Goal: Information Seeking & Learning: Find contact information

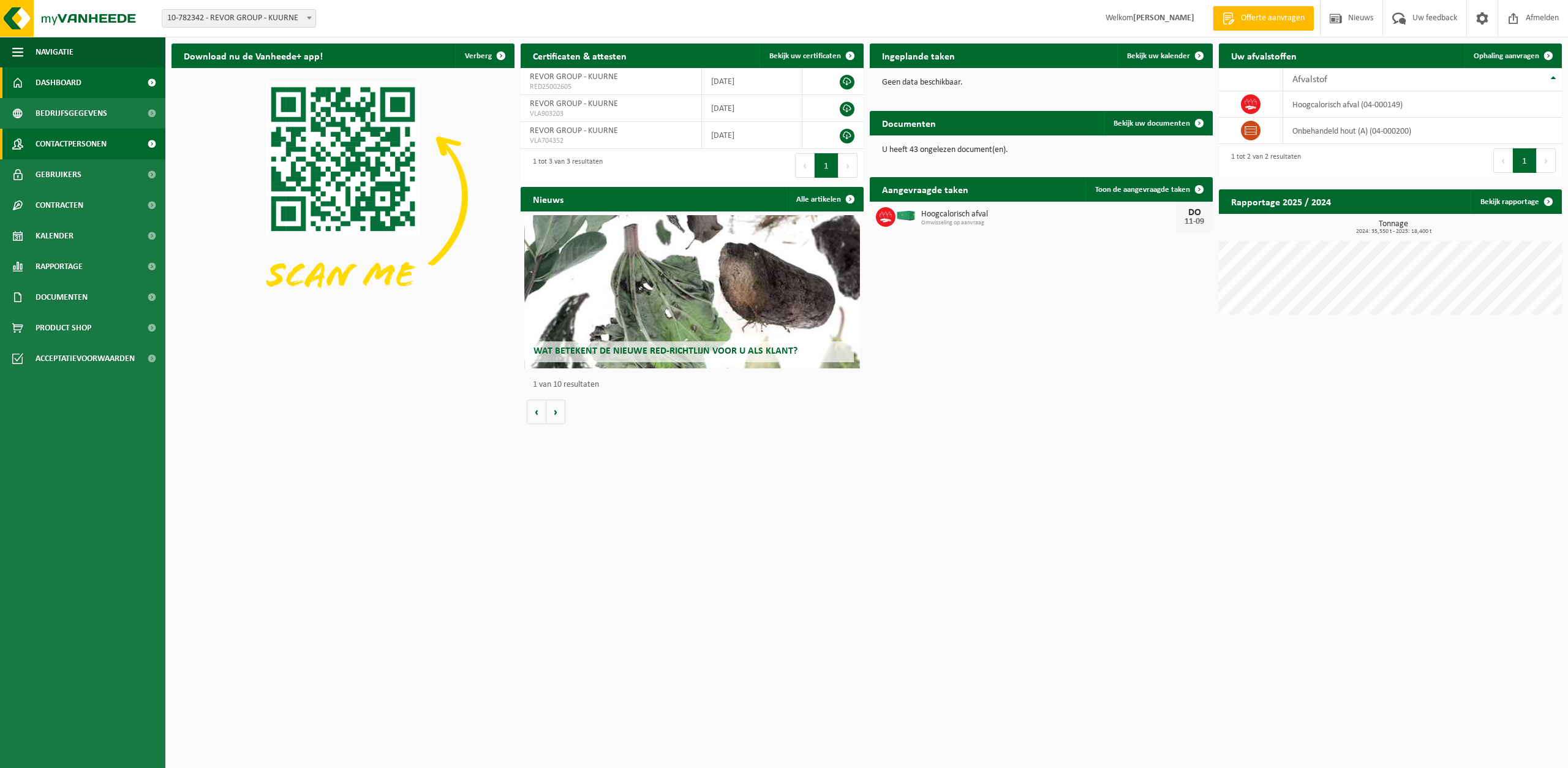
click at [71, 144] on span "Contactpersonen" at bounding box center [71, 144] width 71 height 31
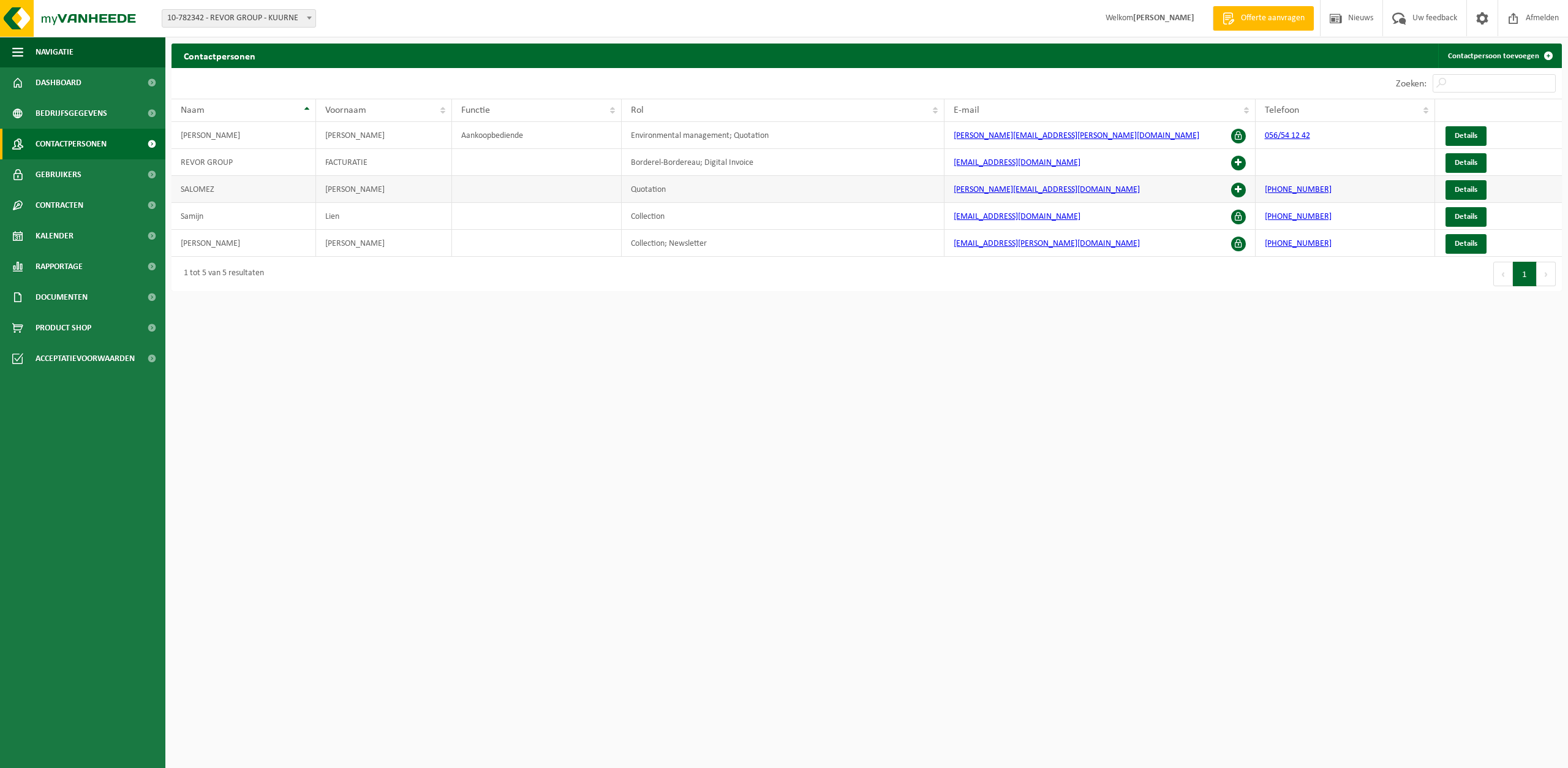
click at [421, 196] on td "WILFRIED" at bounding box center [384, 189] width 136 height 27
click at [1469, 187] on span "Details" at bounding box center [1466, 190] width 23 height 8
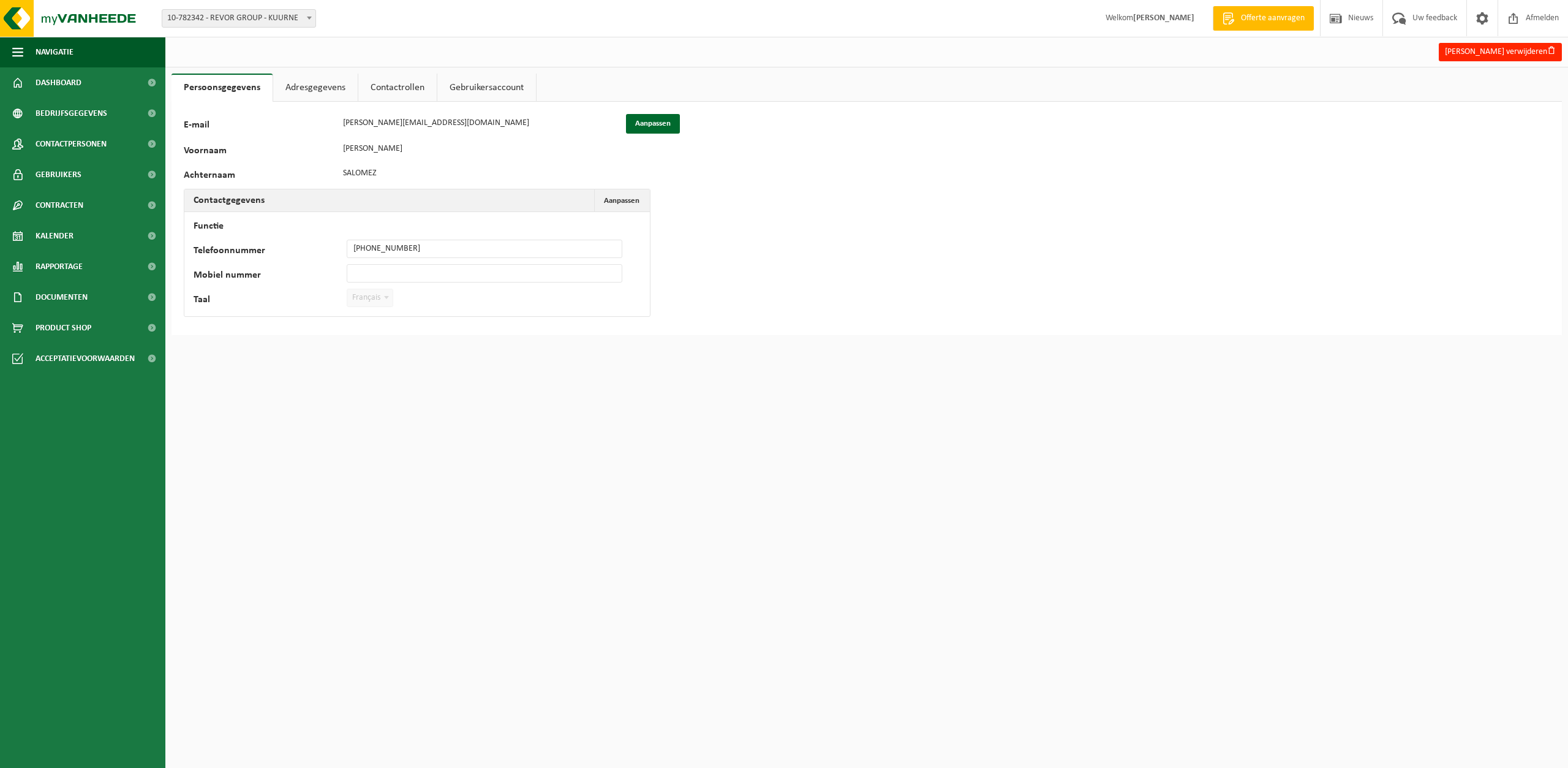
click at [311, 86] on link "Adresgegevens" at bounding box center [315, 87] width 85 height 29
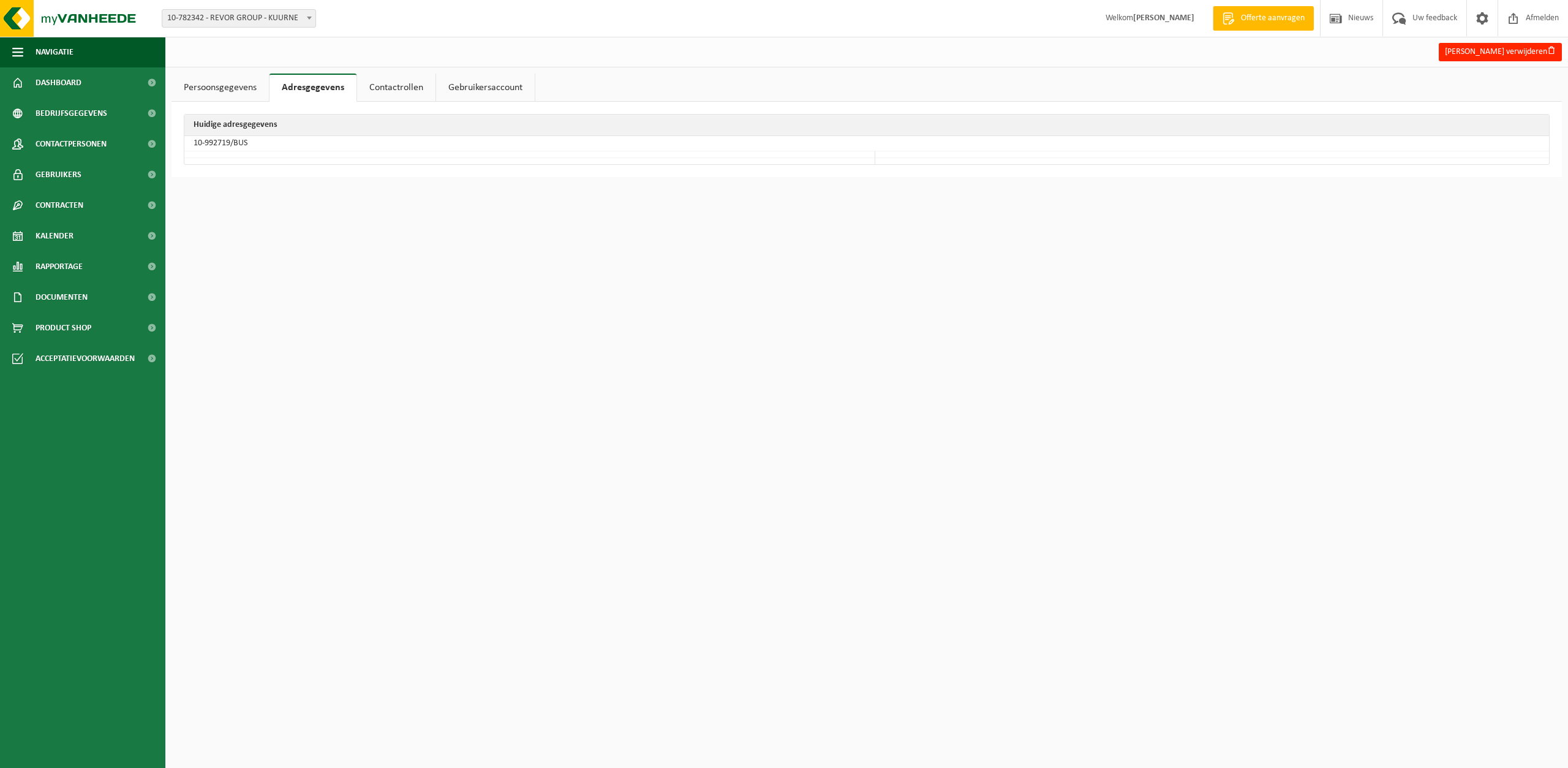
click at [387, 85] on link "Contactrollen" at bounding box center [396, 87] width 78 height 29
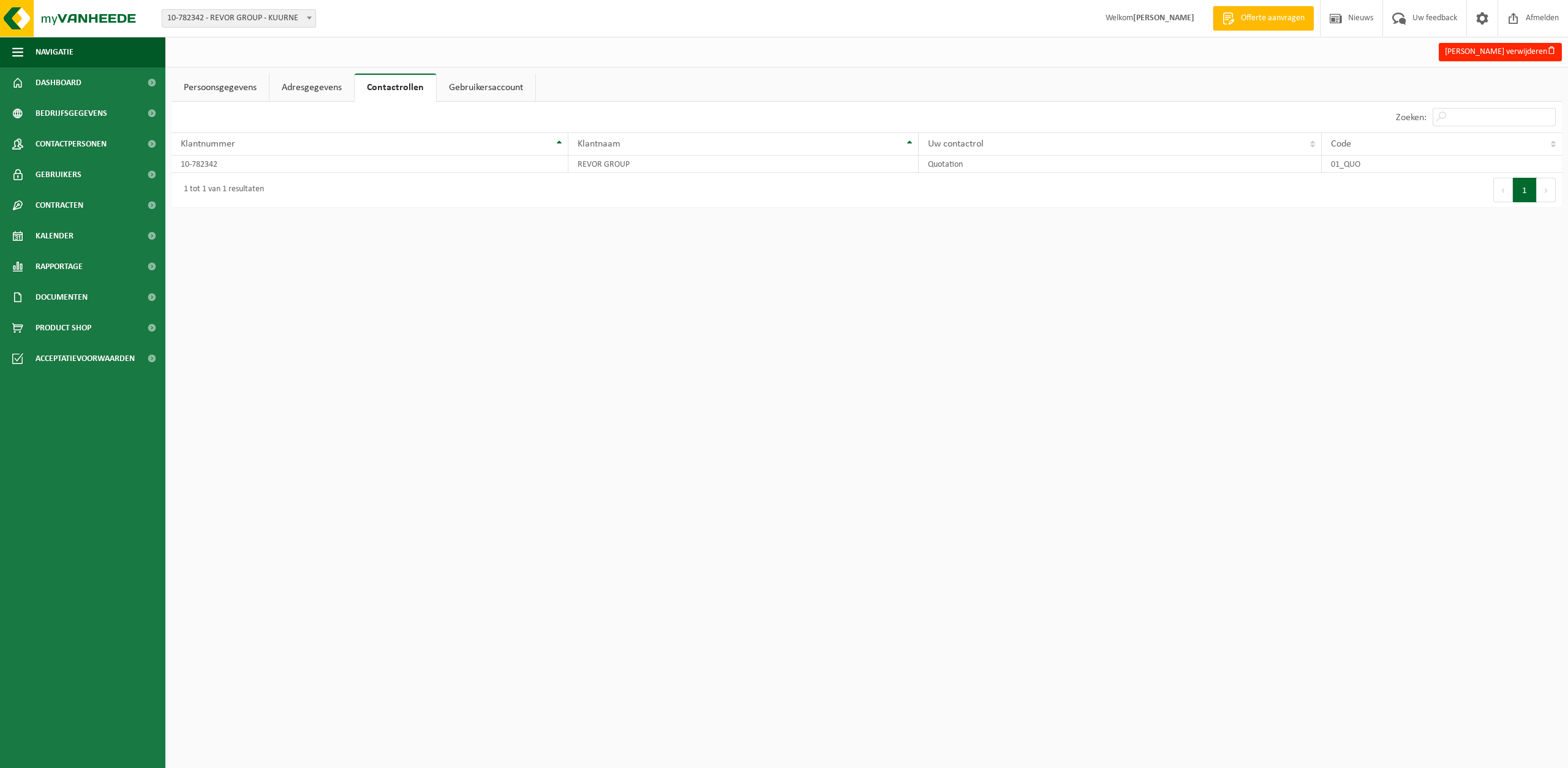
click at [245, 90] on link "Persoonsgegevens" at bounding box center [220, 87] width 98 height 29
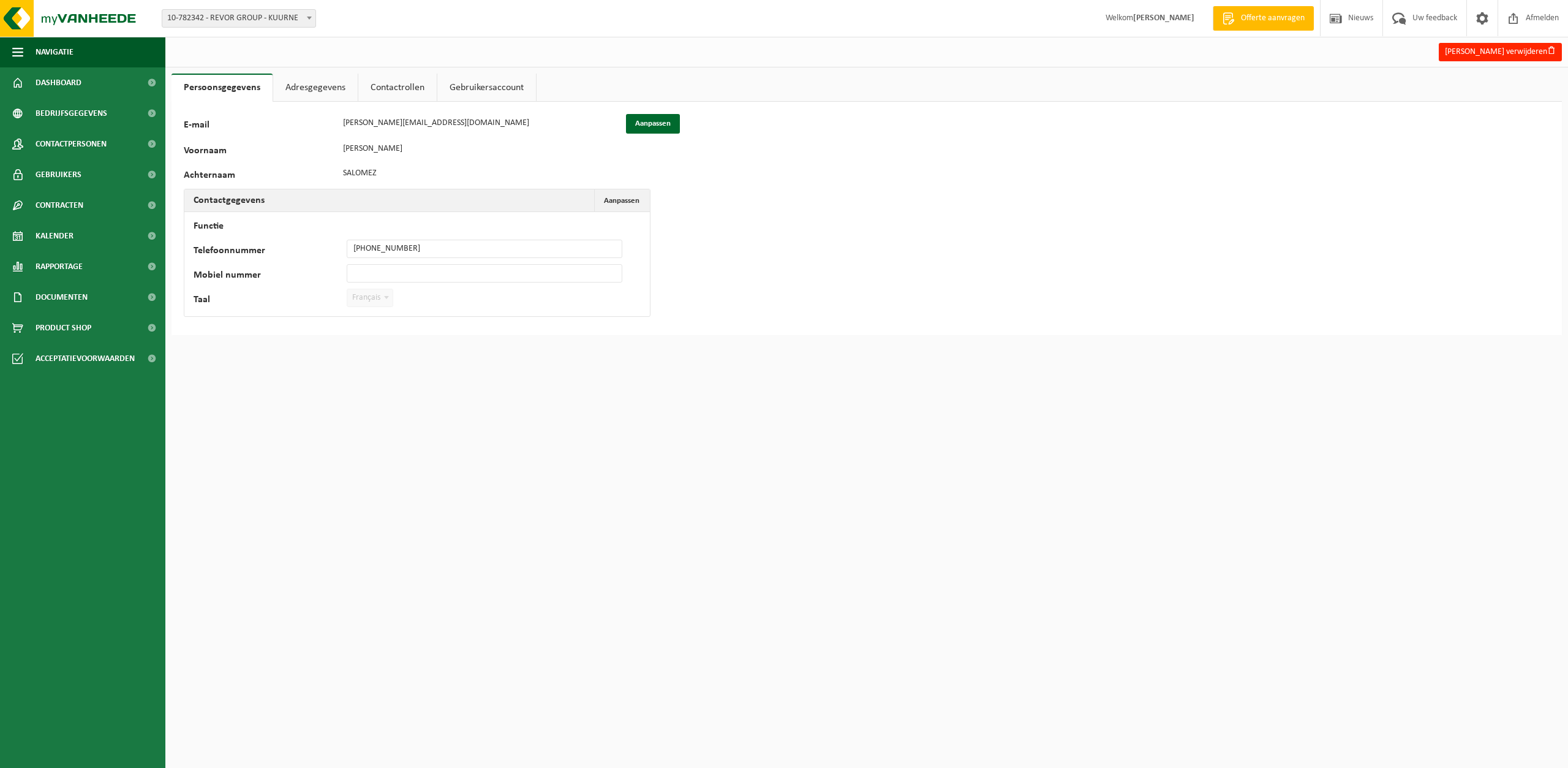
click at [305, 87] on link "Adresgegevens" at bounding box center [315, 87] width 85 height 29
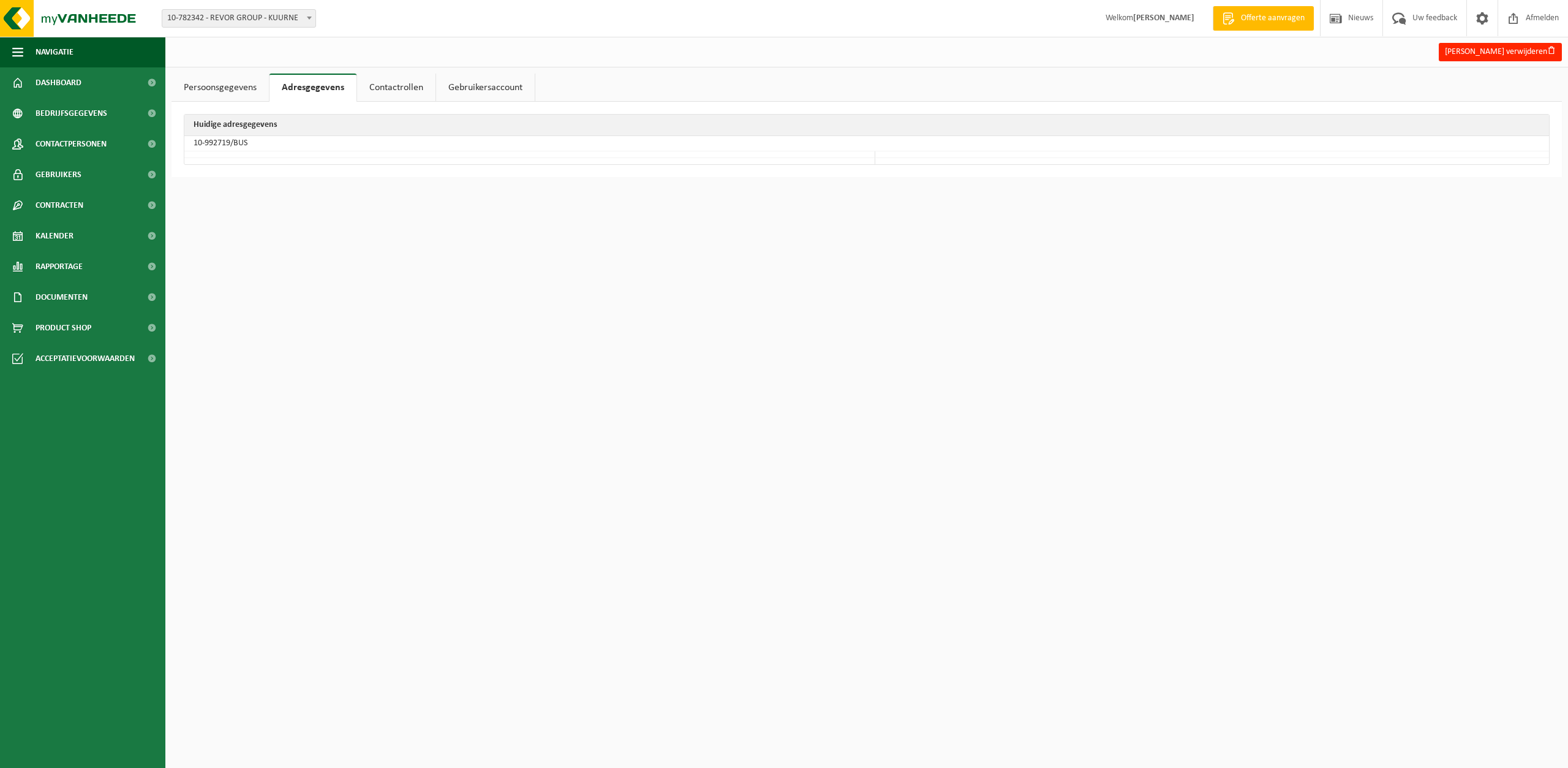
click at [385, 90] on link "Contactrollen" at bounding box center [396, 87] width 78 height 29
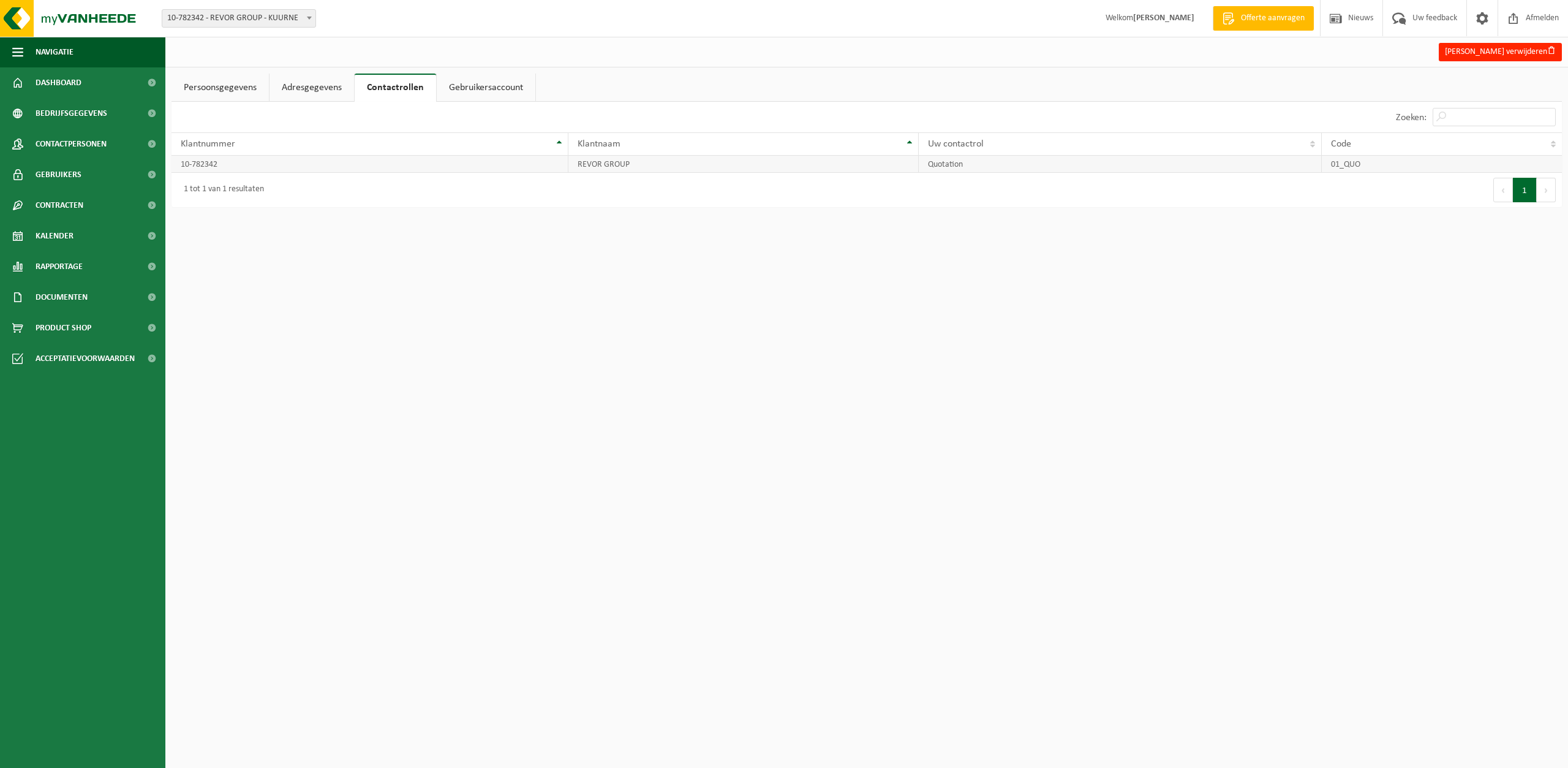
click at [1050, 168] on td "Quotation" at bounding box center [1120, 164] width 403 height 17
click at [494, 89] on link "Gebruikersaccount" at bounding box center [486, 87] width 99 height 29
click at [406, 90] on link "Contactrollen" at bounding box center [394, 87] width 78 height 29
click at [226, 87] on link "Persoonsgegevens" at bounding box center [220, 87] width 98 height 29
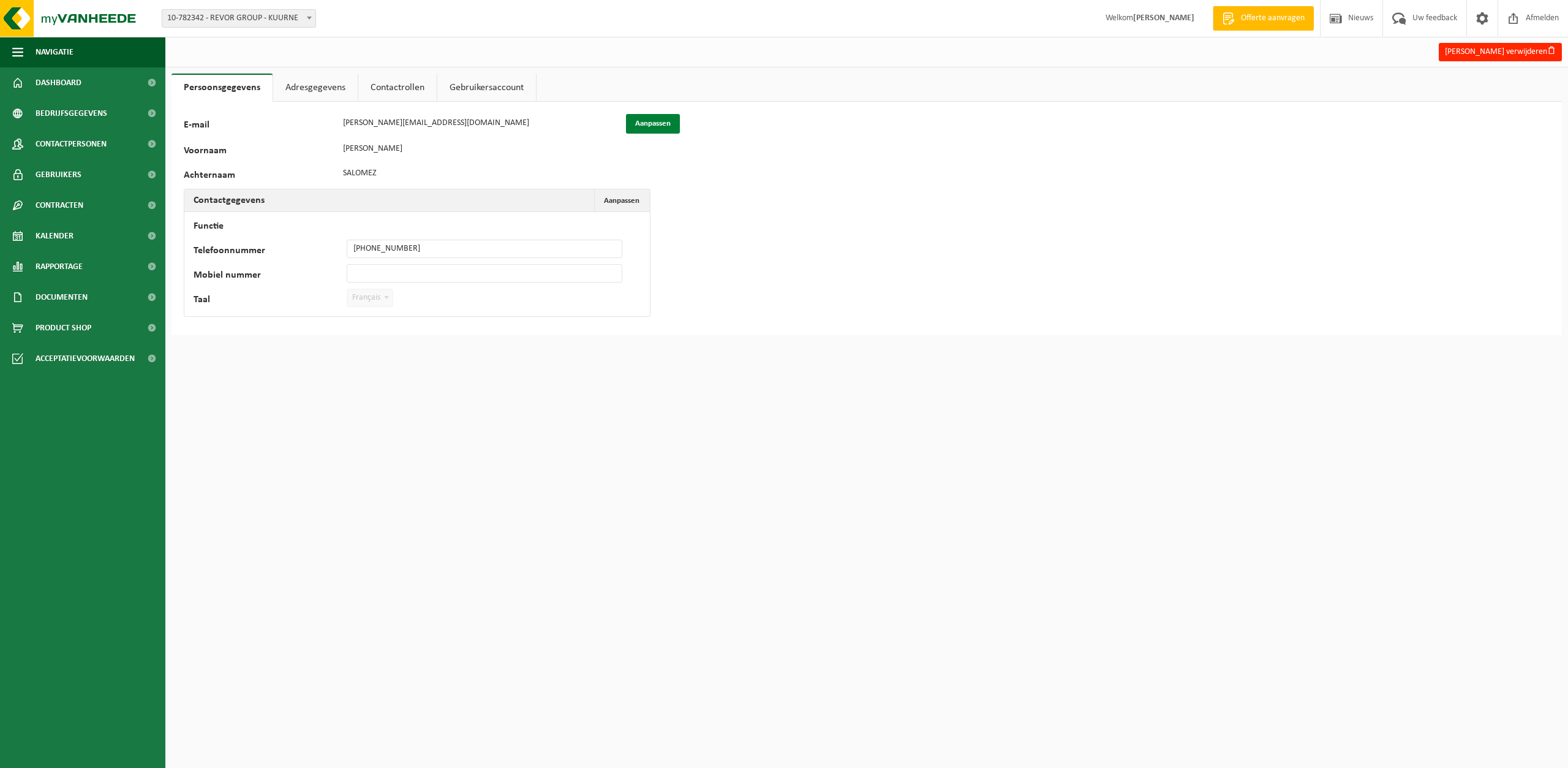
click at [654, 122] on button "Aanpassen" at bounding box center [653, 124] width 54 height 20
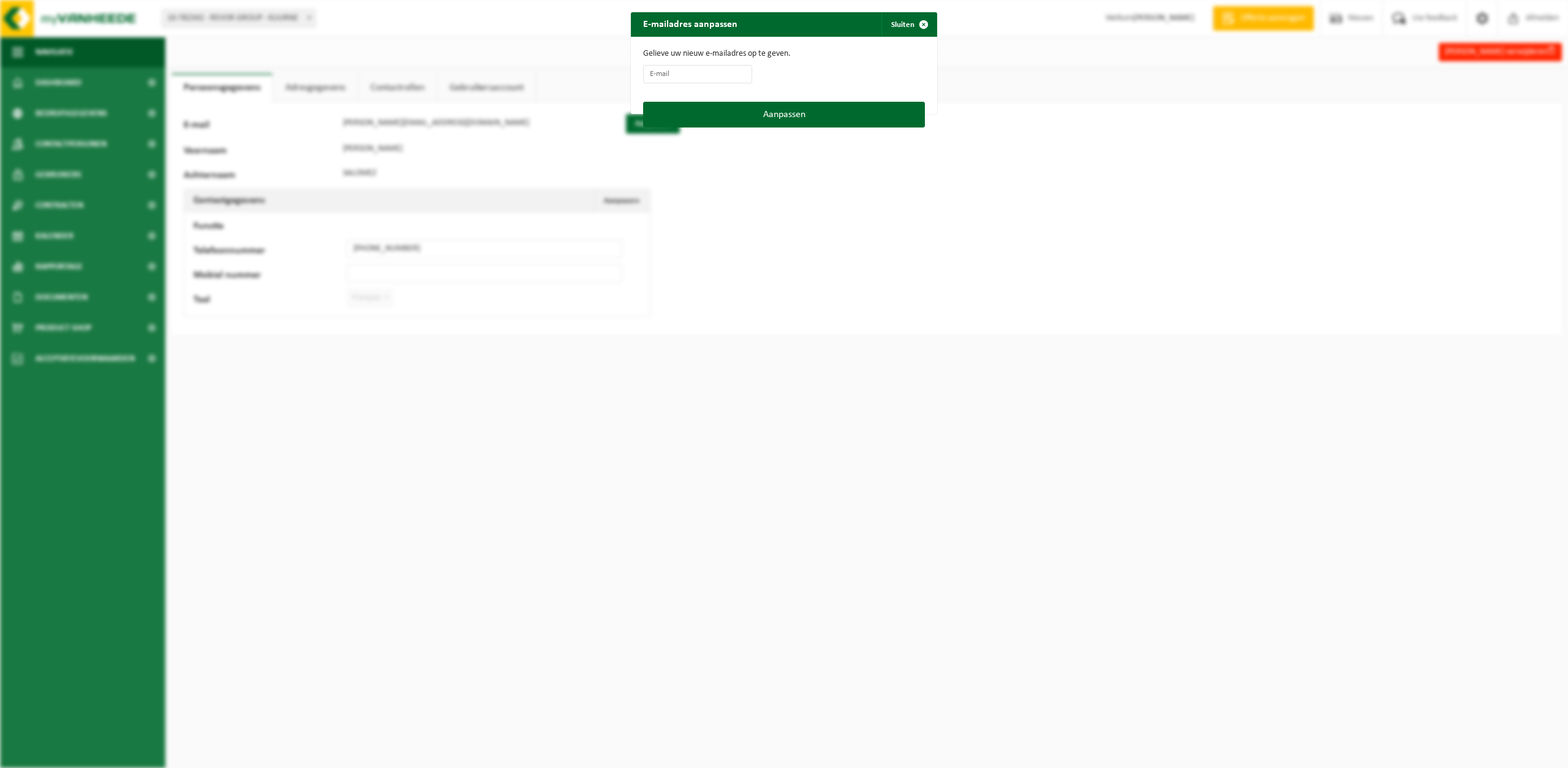
click at [922, 261] on div "E-mailadres aanpassen Sluiten Gelieve uw nieuw e-mailadres op te geven. Aanpass…" at bounding box center [784, 384] width 1568 height 768
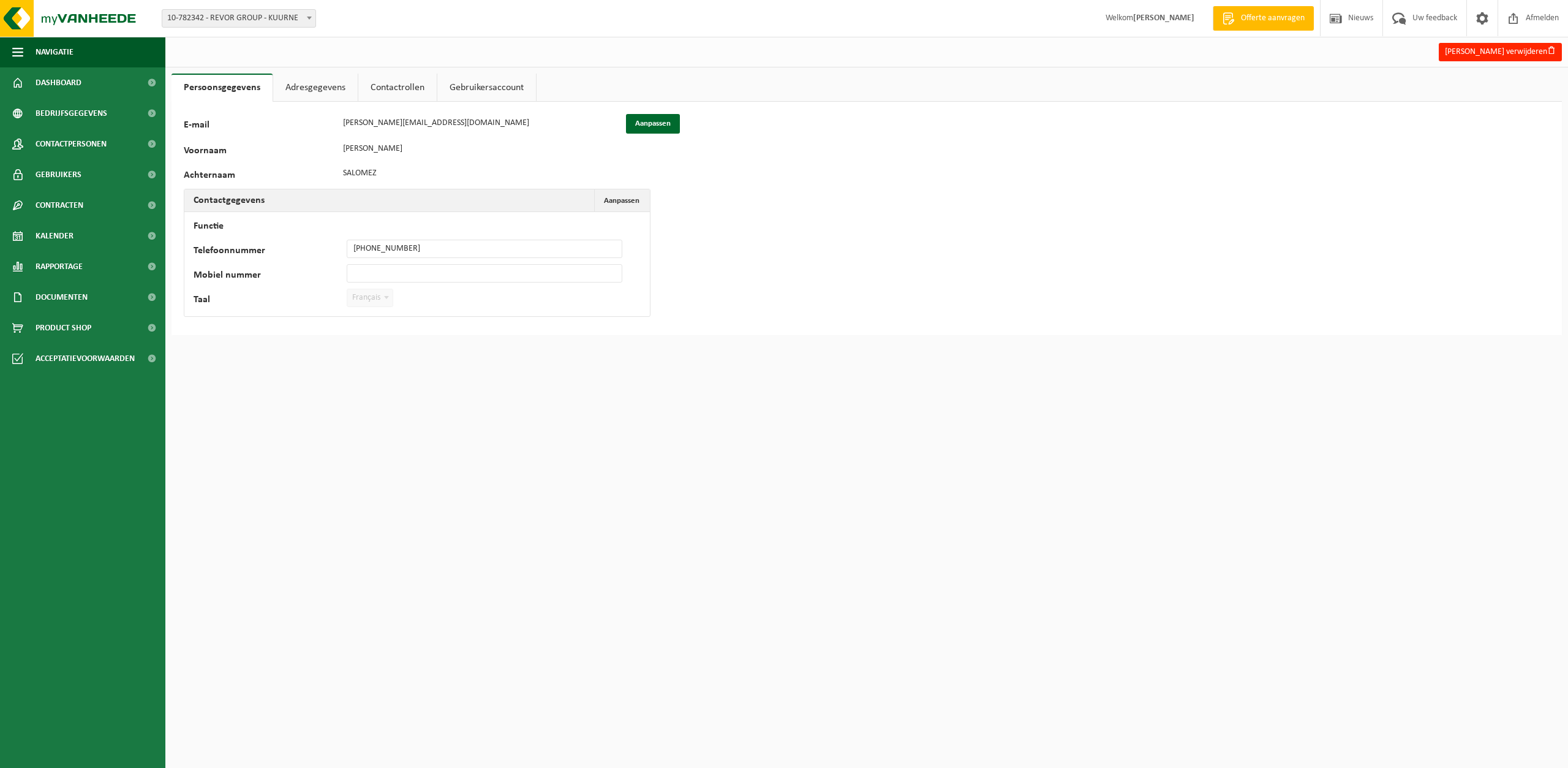
click at [305, 87] on link "Adresgegevens" at bounding box center [315, 87] width 85 height 29
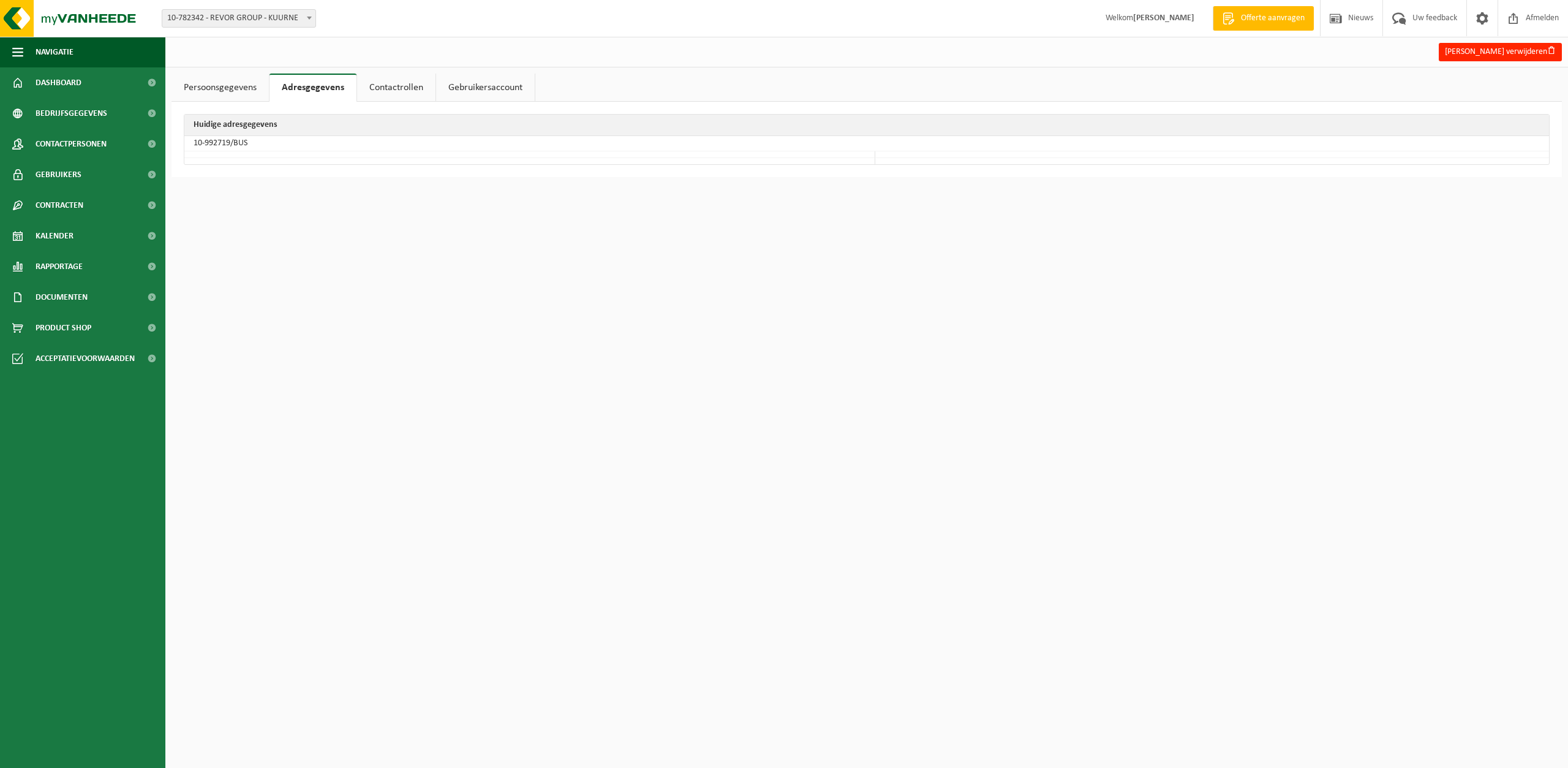
click at [390, 85] on link "Contactrollen" at bounding box center [396, 87] width 78 height 29
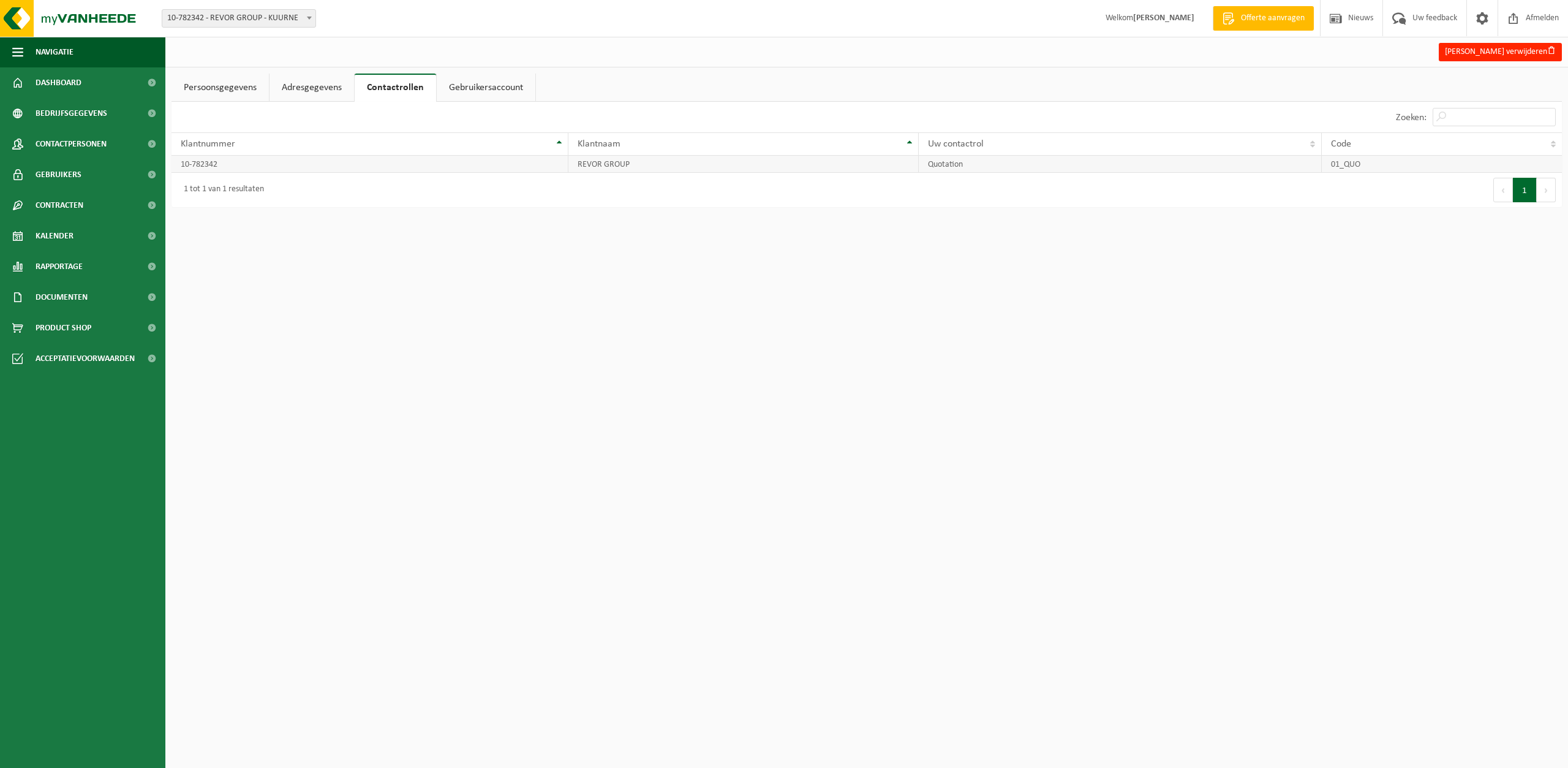
click at [940, 166] on td "Quotation" at bounding box center [1120, 164] width 403 height 17
click at [233, 158] on td "10-782342" at bounding box center [369, 164] width 397 height 17
click at [623, 163] on td "REVOR GROUP" at bounding box center [743, 164] width 350 height 17
click at [966, 165] on td "Quotation" at bounding box center [1120, 164] width 403 height 17
click at [700, 166] on td "REVOR GROUP" at bounding box center [743, 164] width 350 height 17
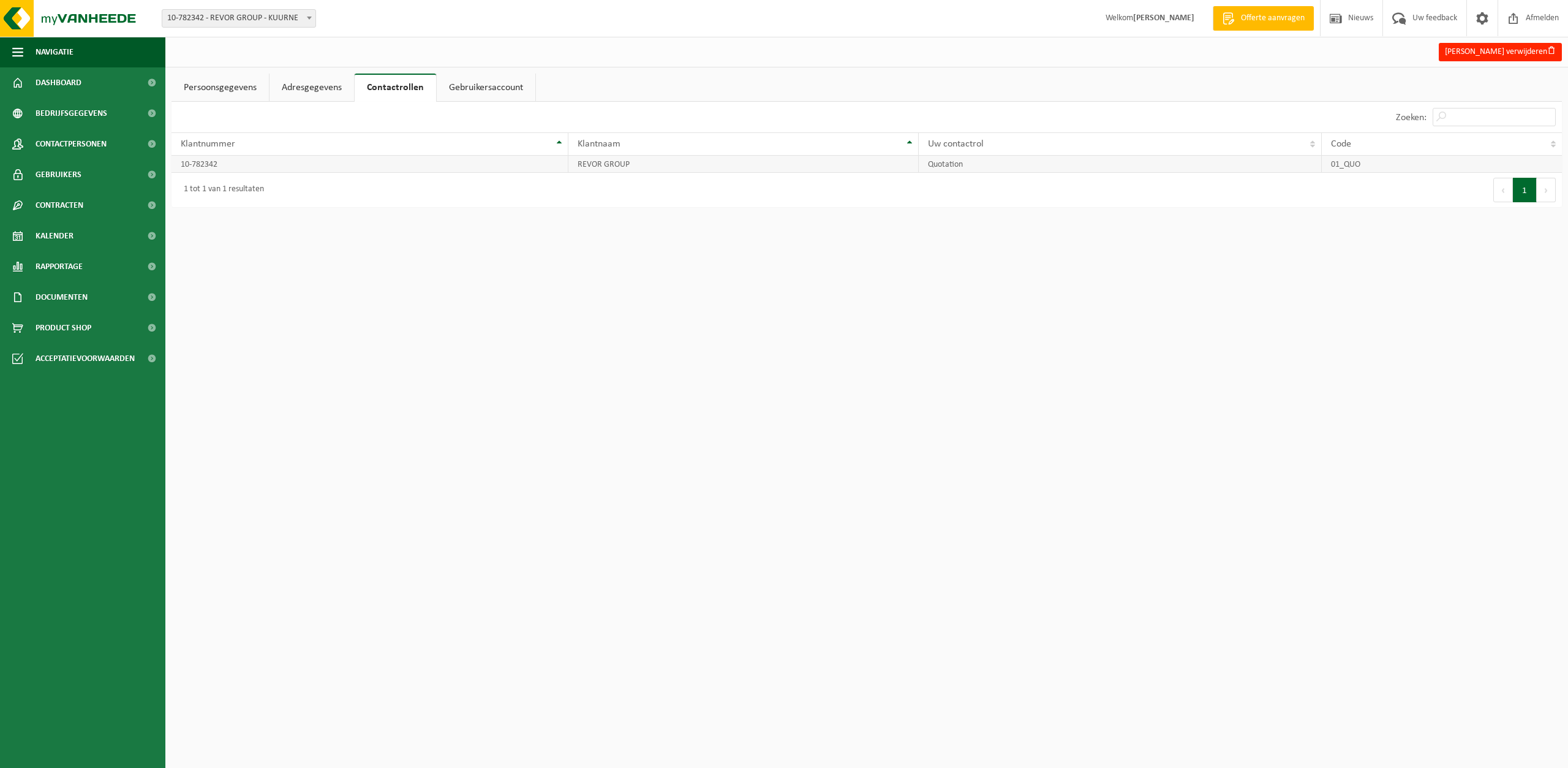
click at [700, 166] on td "REVOR GROUP" at bounding box center [743, 164] width 350 height 17
click at [475, 87] on link "Gebruikersaccount" at bounding box center [486, 87] width 99 height 29
click at [227, 84] on link "Persoonsgegevens" at bounding box center [220, 87] width 98 height 29
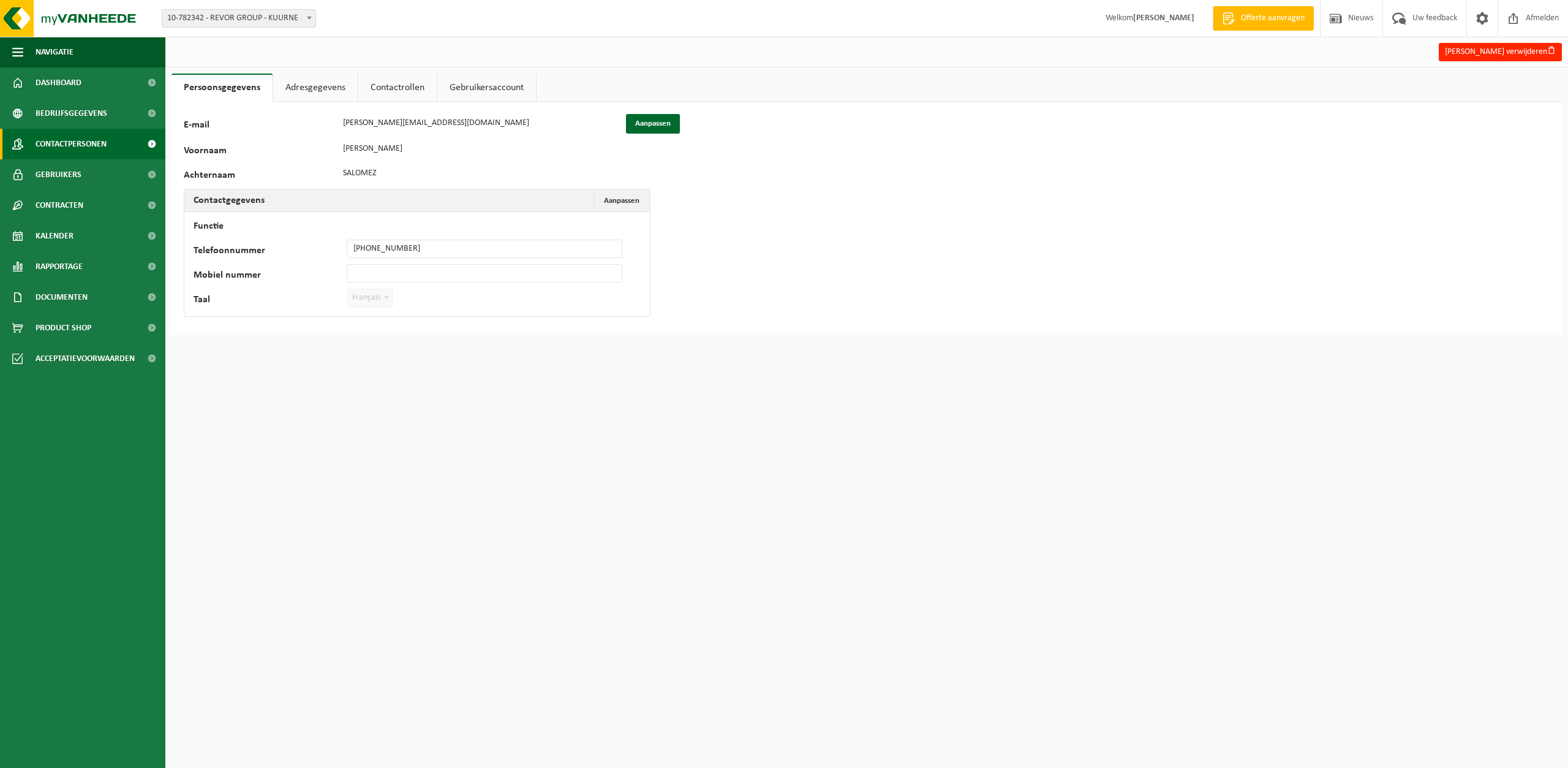
click at [81, 142] on span "Contactpersonen" at bounding box center [71, 144] width 71 height 31
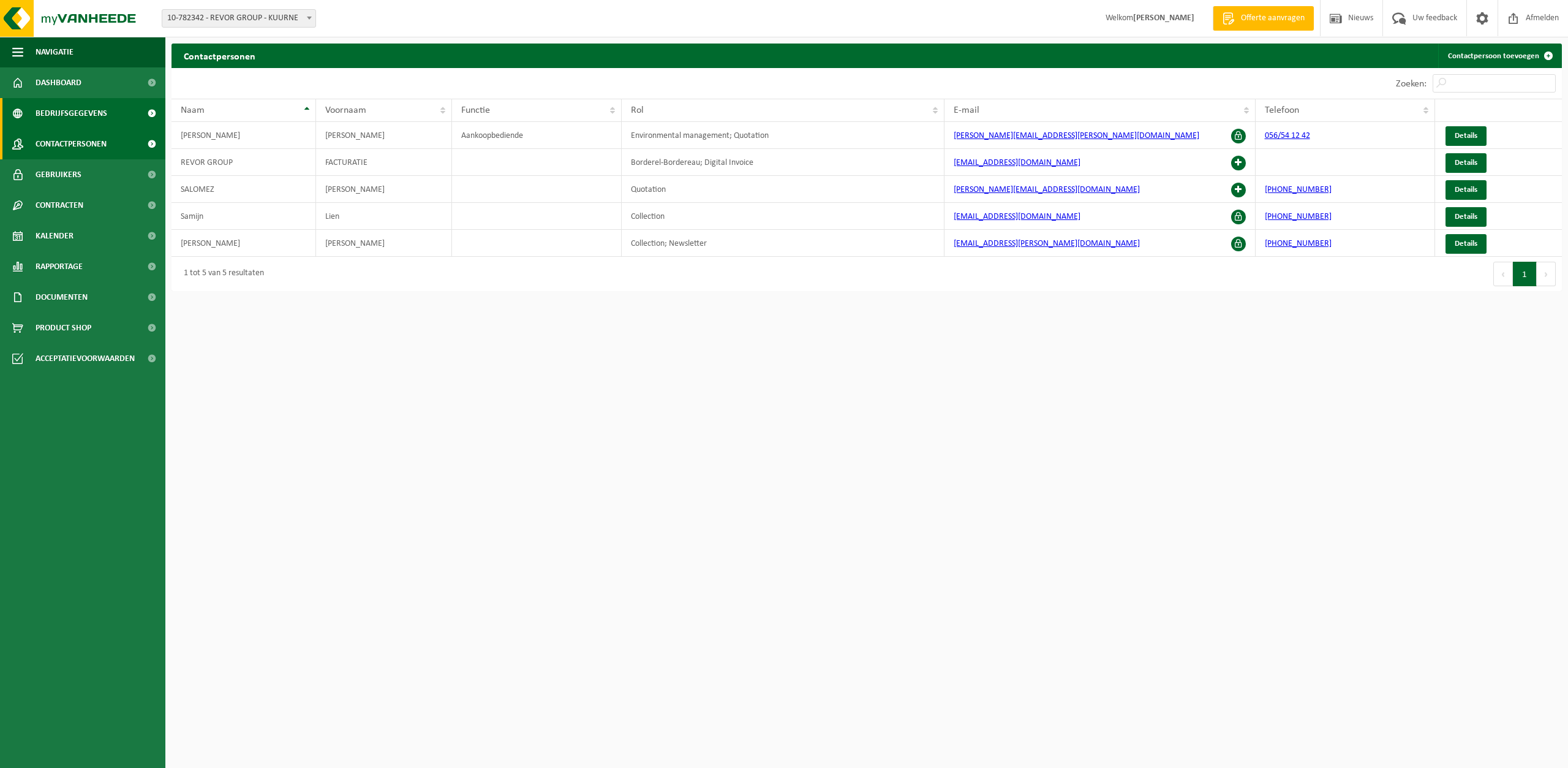
click at [81, 110] on span "Bedrijfsgegevens" at bounding box center [72, 113] width 72 height 31
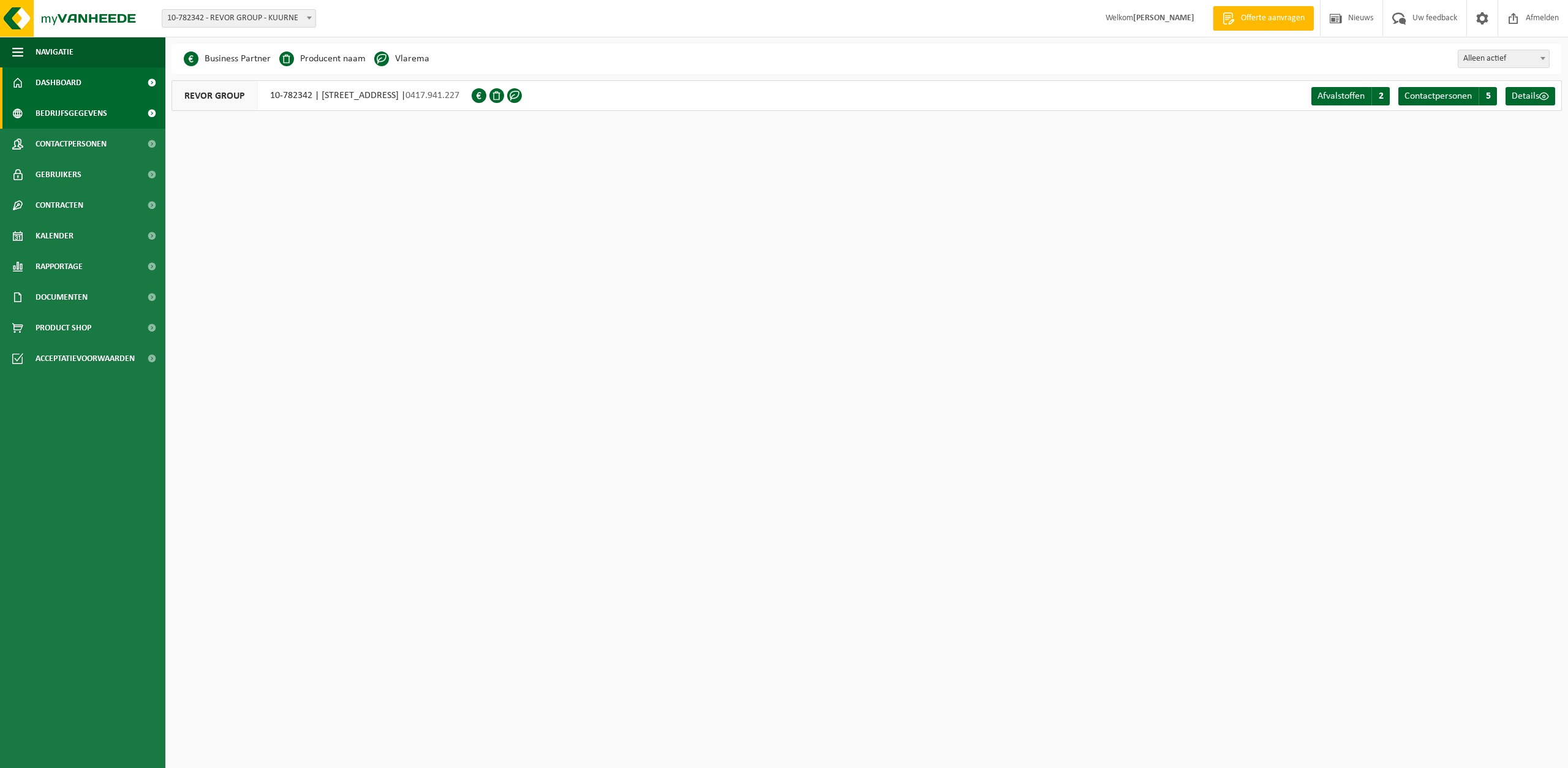
click at [68, 87] on span "Dashboard" at bounding box center [59, 83] width 46 height 31
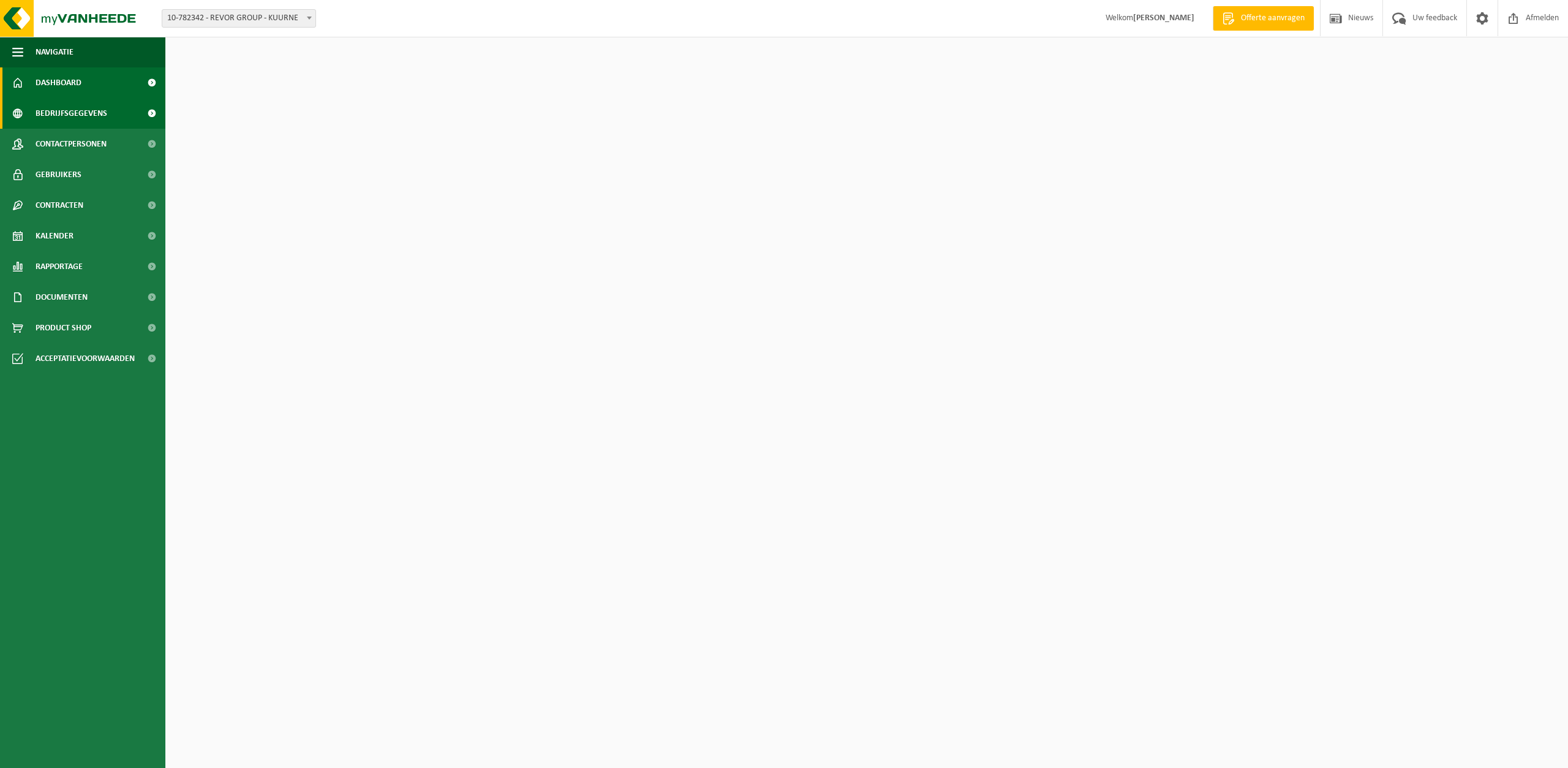
click at [65, 115] on span "Bedrijfsgegevens" at bounding box center [72, 113] width 72 height 31
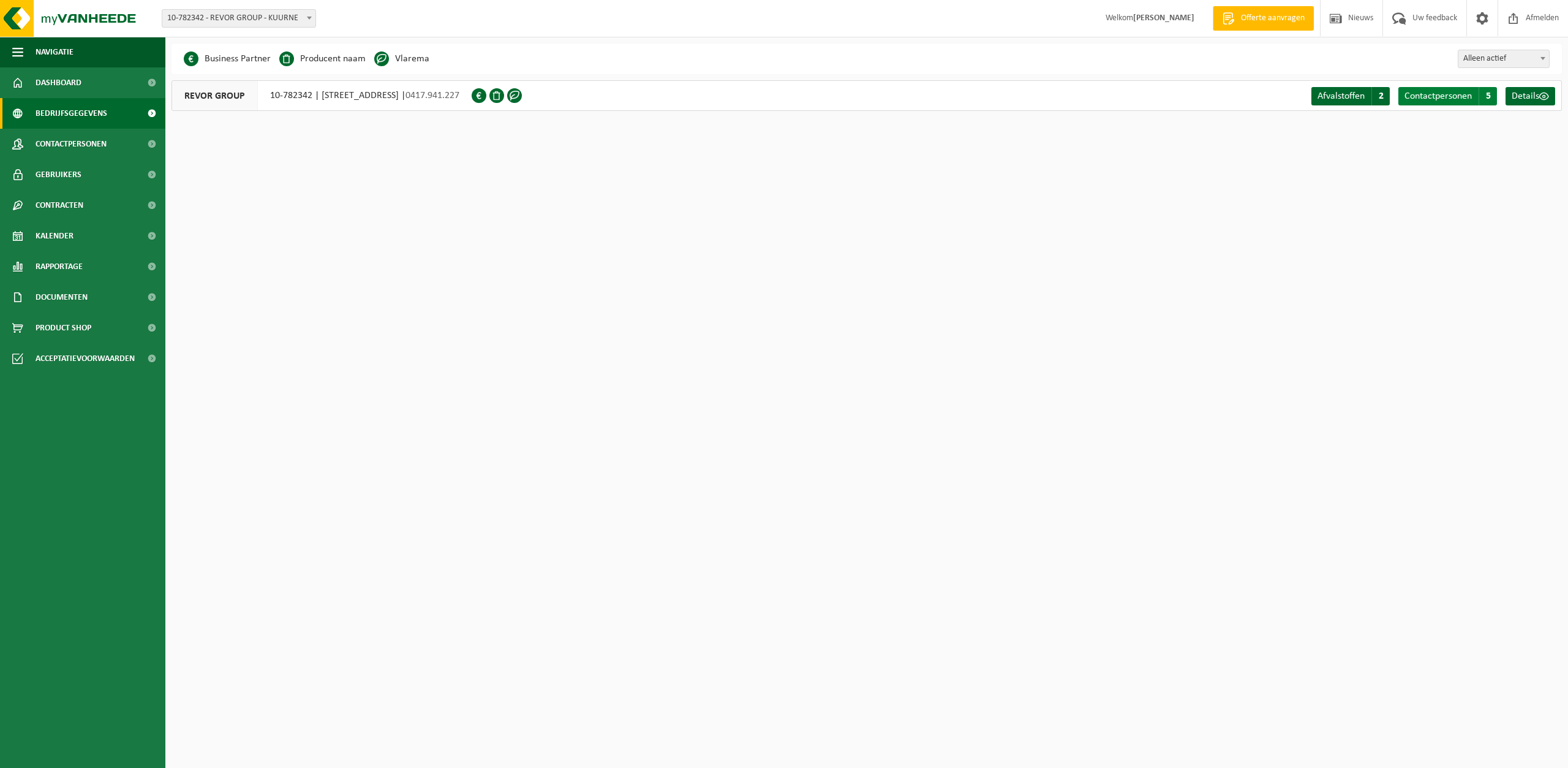
click at [1436, 95] on span "Contactpersonen" at bounding box center [1438, 96] width 68 height 10
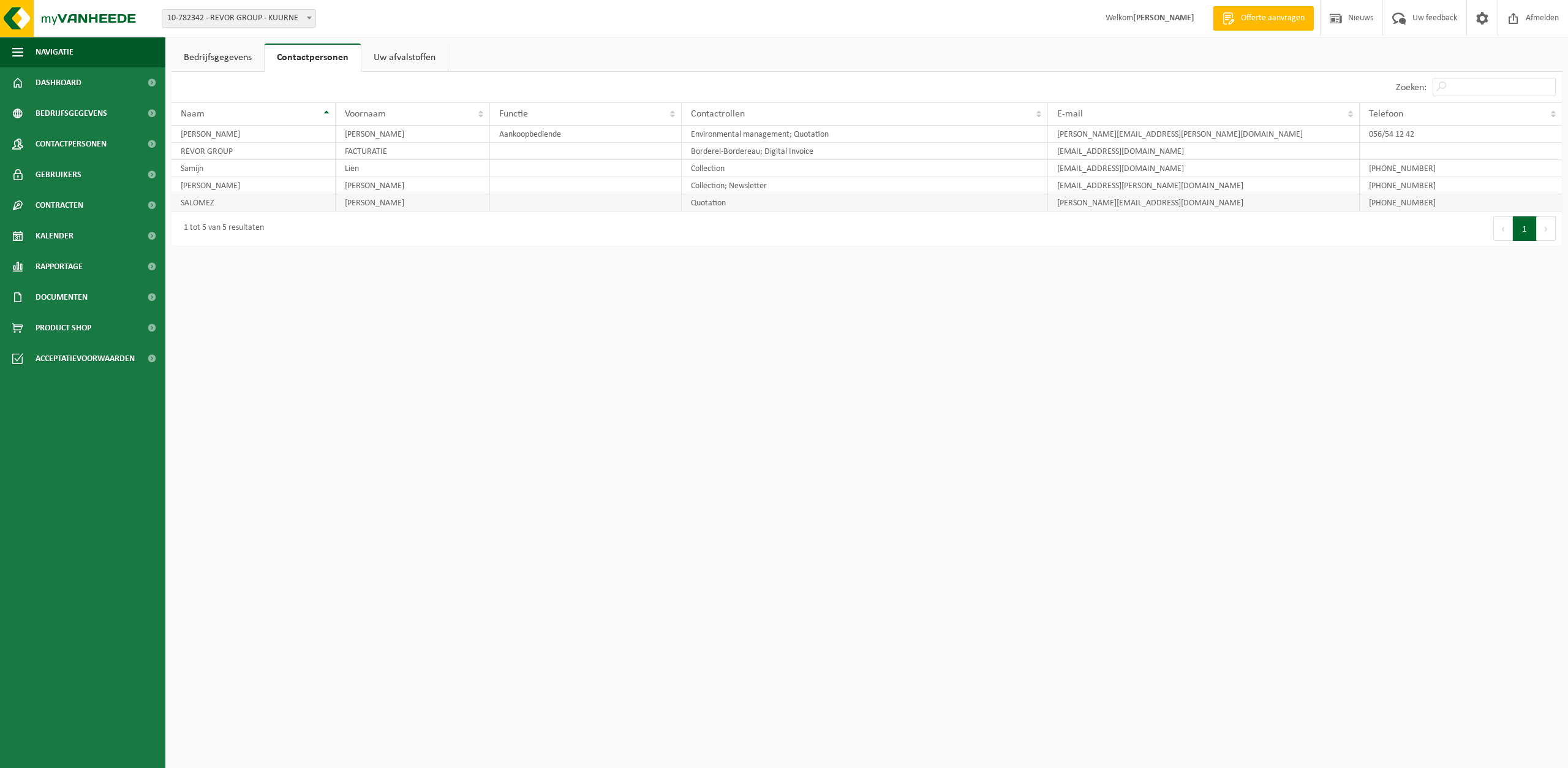
drag, startPoint x: 359, startPoint y: 200, endPoint x: 396, endPoint y: 197, distance: 37.1
click at [361, 199] on td "WILFRIED" at bounding box center [412, 202] width 154 height 17
click at [838, 199] on td "Quotation" at bounding box center [865, 202] width 366 height 17
click at [81, 81] on link "Dashboard" at bounding box center [82, 83] width 165 height 31
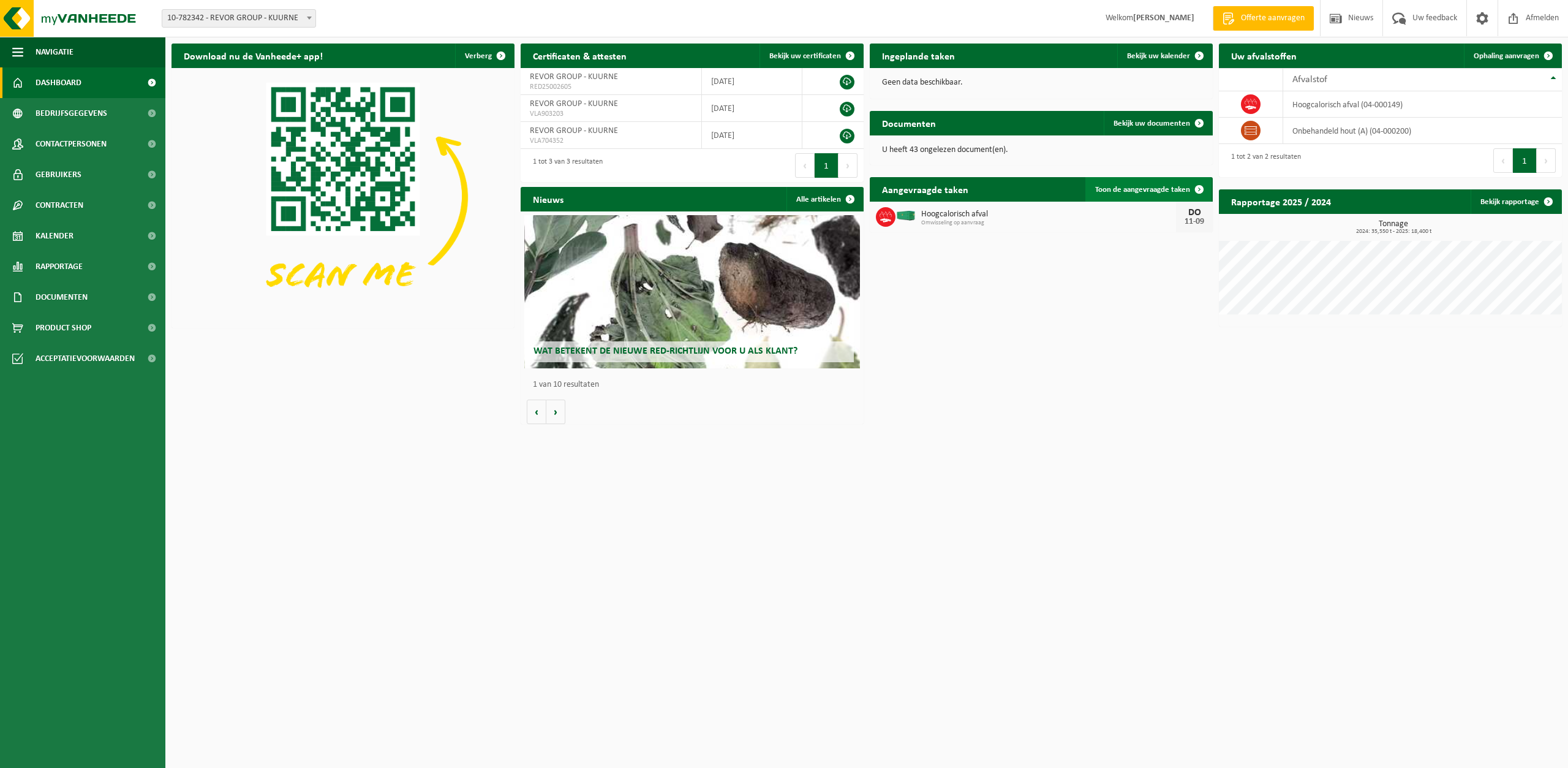
click at [1201, 189] on span at bounding box center [1200, 189] width 24 height 24
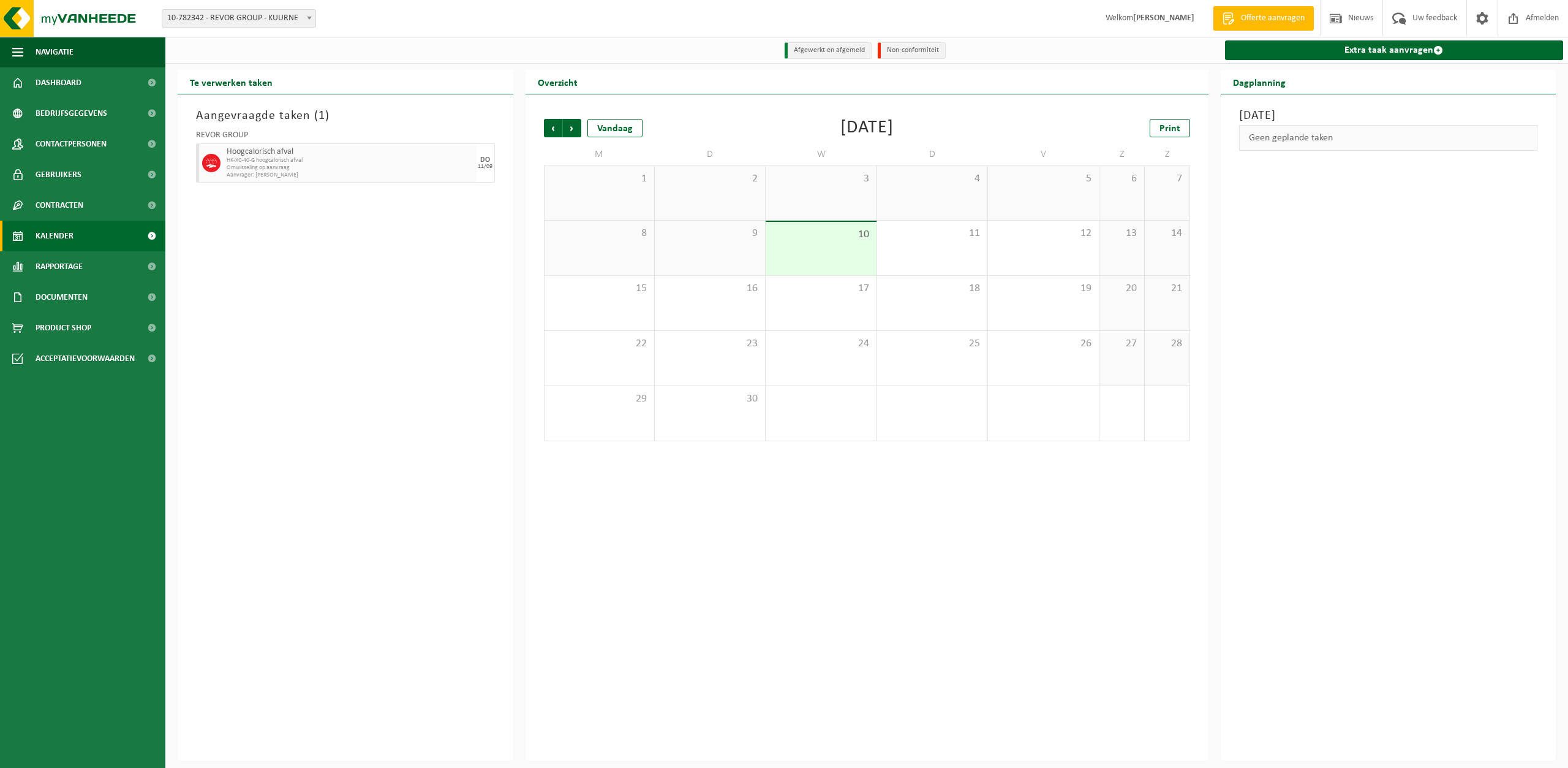
click at [371, 171] on span "Omwisseling op aanvraag" at bounding box center [350, 167] width 247 height 7
click at [347, 161] on span "HK-XC-40-G hoogcalorisch afval" at bounding box center [350, 160] width 247 height 7
click at [1486, 17] on span at bounding box center [1482, 18] width 19 height 36
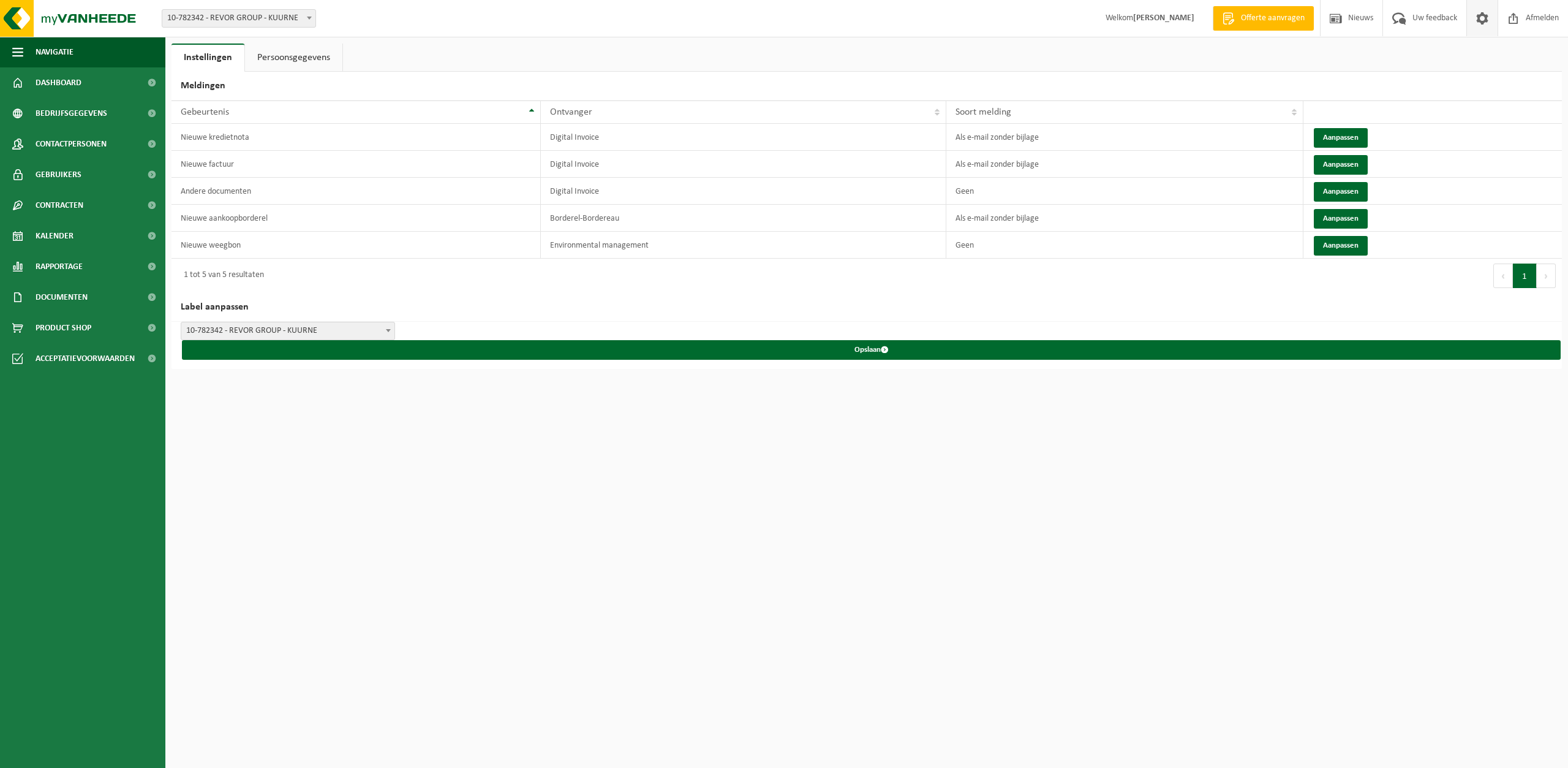
drag, startPoint x: 297, startPoint y: 55, endPoint x: 305, endPoint y: 53, distance: 8.2
click at [298, 55] on link "Persoonsgegevens" at bounding box center [294, 57] width 98 height 29
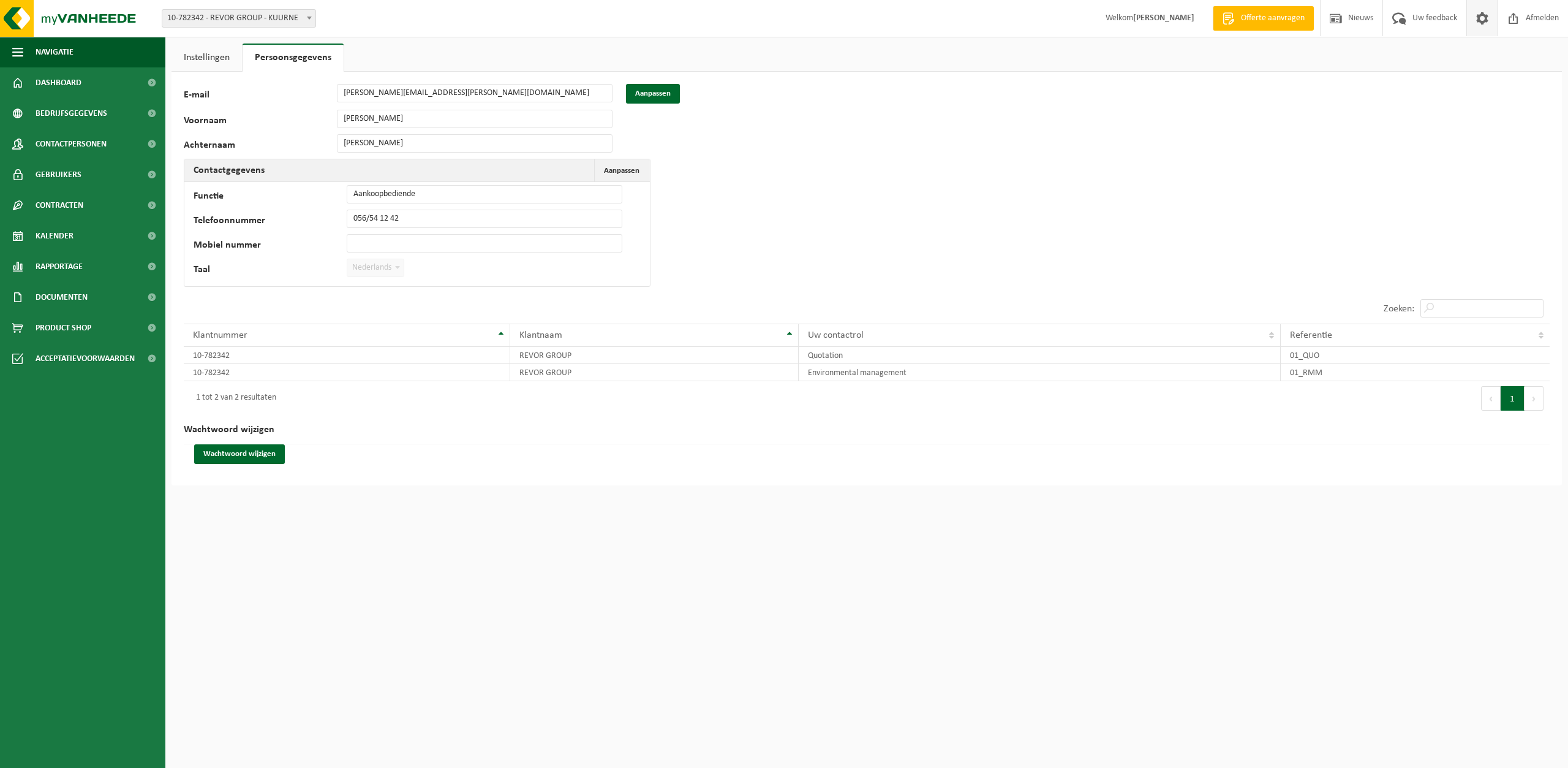
click at [1133, 17] on strong "[PERSON_NAME]" at bounding box center [1163, 18] width 61 height 9
click at [68, 79] on span "Dashboard" at bounding box center [59, 83] width 46 height 31
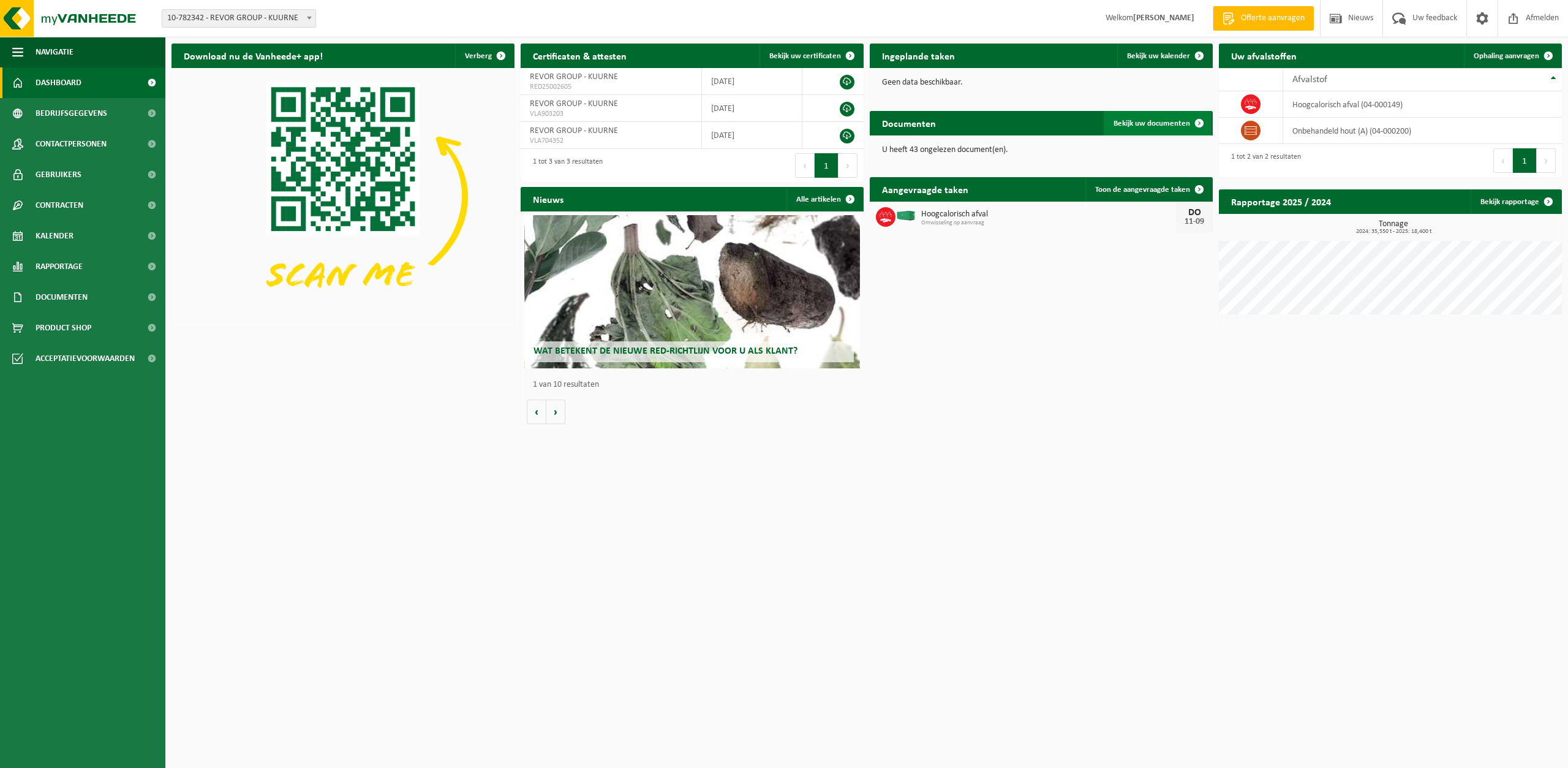
click at [1199, 123] on span at bounding box center [1200, 123] width 24 height 24
click at [90, 142] on span "Contactpersonen" at bounding box center [71, 144] width 71 height 31
